Goal: Information Seeking & Learning: Learn about a topic

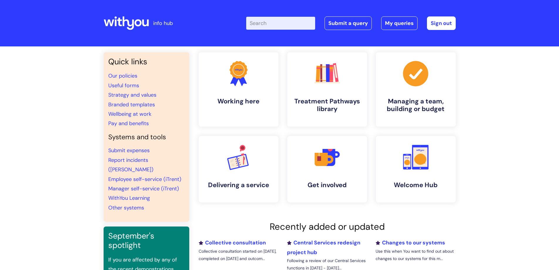
click at [274, 26] on input "Enter your search term here..." at bounding box center [280, 23] width 69 height 13
paste input "Level 3 Certificate in Tackling Substance Misuse"
type input "Level 3 Certificate in Tackling Substance Misuse"
click button "Search" at bounding box center [0, 0] width 0 height 0
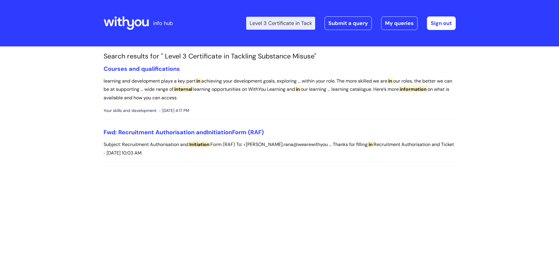
drag, startPoint x: 276, startPoint y: 23, endPoint x: 245, endPoint y: 20, distance: 30.7
click at [245, 20] on div "Enter your search term here... Level 3 Certificate in Tackling Substance Misuse…" at bounding box center [323, 23] width 265 height 35
type input "Certificate in Tackling Substance Misuse"
click button "Search" at bounding box center [0, 0] width 0 height 0
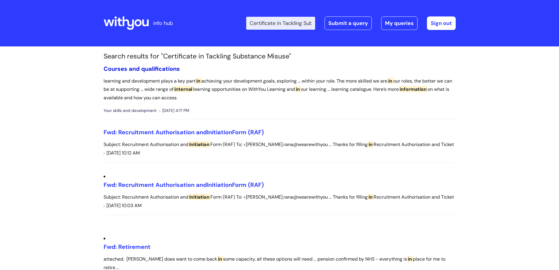
click at [157, 68] on link "Courses and qualifications" at bounding box center [142, 69] width 76 height 8
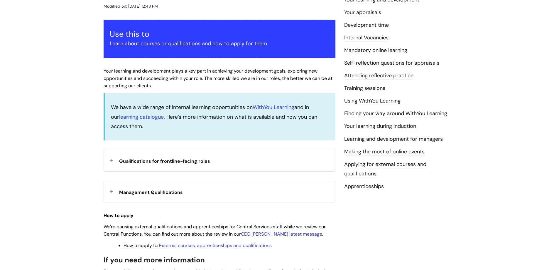
scroll to position [117, 0]
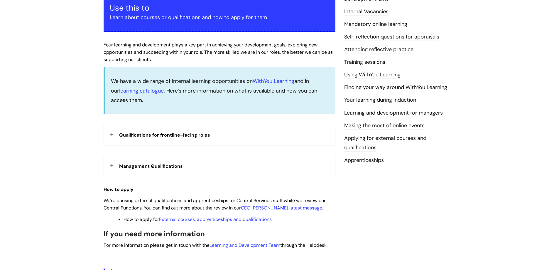
click at [113, 133] on div "Qualifications for frontline-facing roles" at bounding box center [219, 134] width 231 height 21
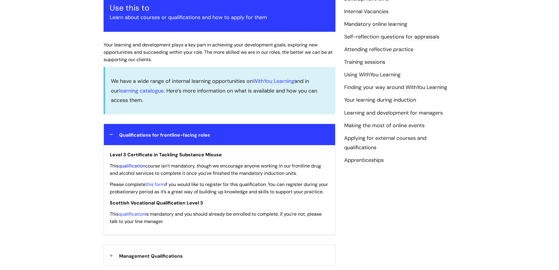
click at [136, 164] on link "qualification" at bounding box center [131, 165] width 27 height 6
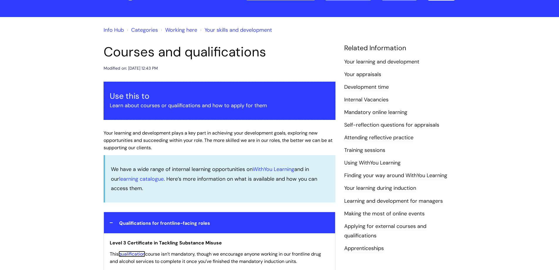
scroll to position [59, 0]
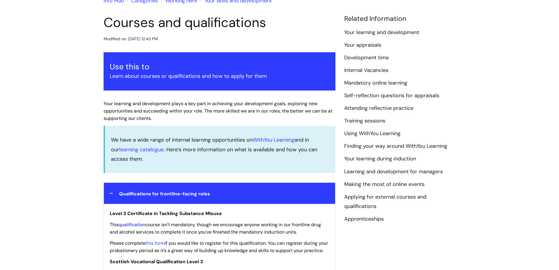
click at [134, 224] on link "qualification" at bounding box center [131, 224] width 27 height 6
click at [160, 241] on link "this form" at bounding box center [154, 243] width 19 height 6
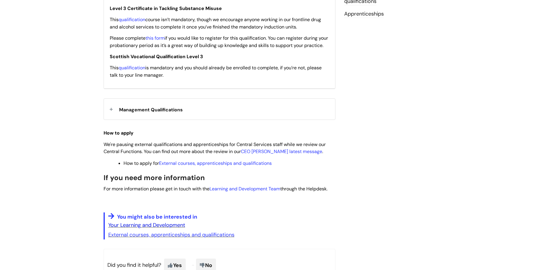
scroll to position [235, 0]
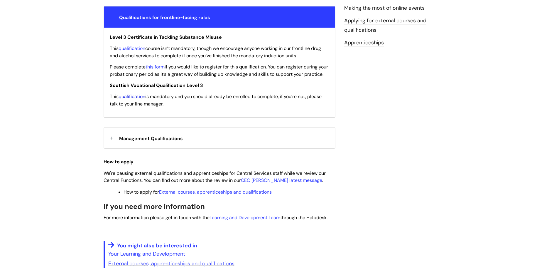
click at [136, 99] on link "qualification" at bounding box center [131, 96] width 27 height 6
